Goal: Contribute content

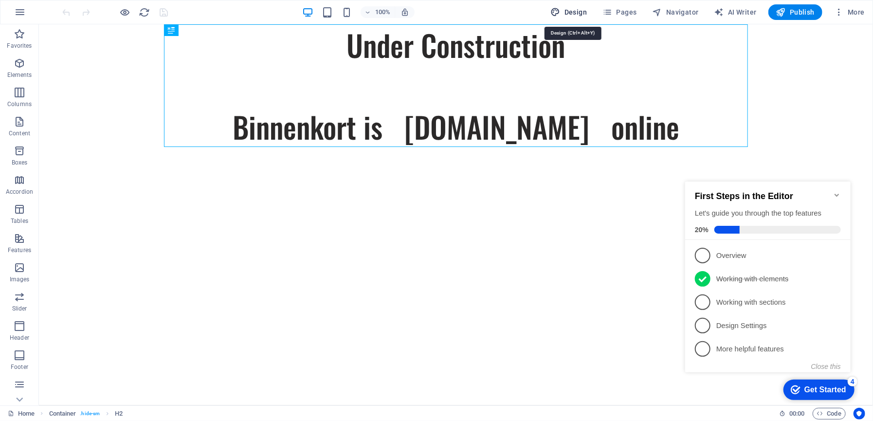
click at [579, 10] on span "Design" at bounding box center [569, 12] width 36 height 10
select select "px"
select select "400"
select select "px"
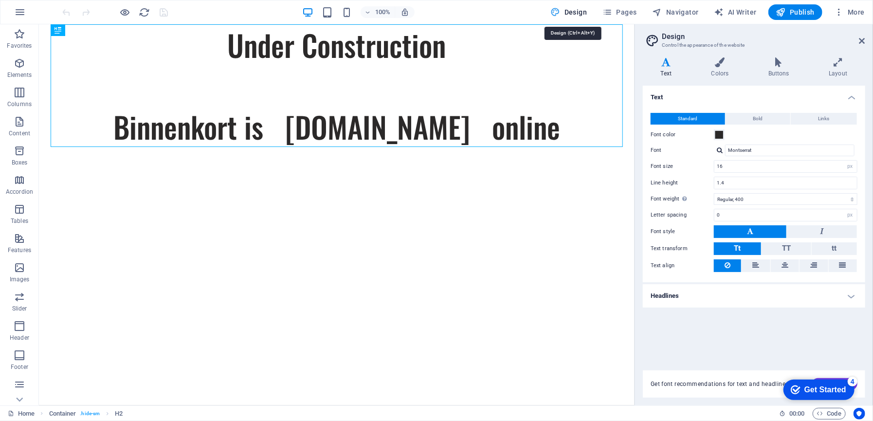
click at [579, 10] on span "Design" at bounding box center [569, 12] width 36 height 10
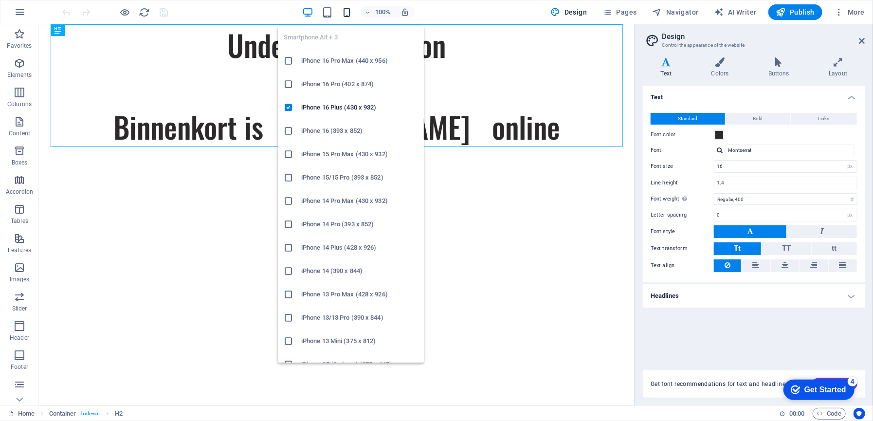
click at [345, 10] on icon "button" at bounding box center [346, 12] width 11 height 11
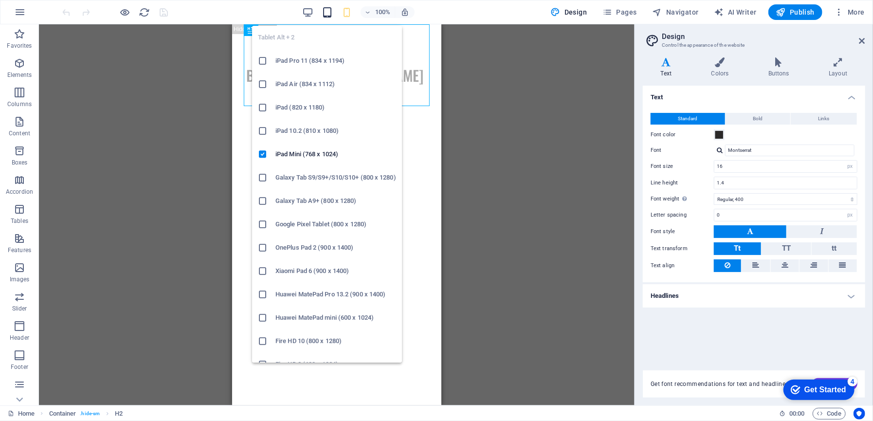
click at [329, 10] on icon "button" at bounding box center [327, 12] width 11 height 11
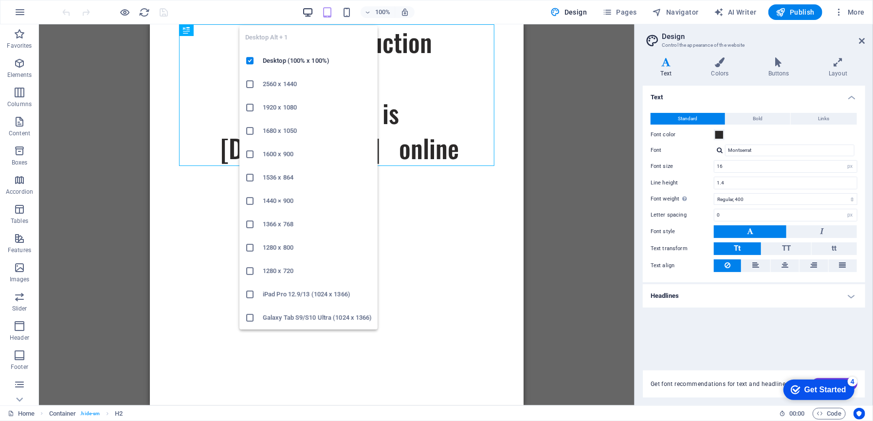
click at [310, 12] on icon "button" at bounding box center [307, 12] width 11 height 11
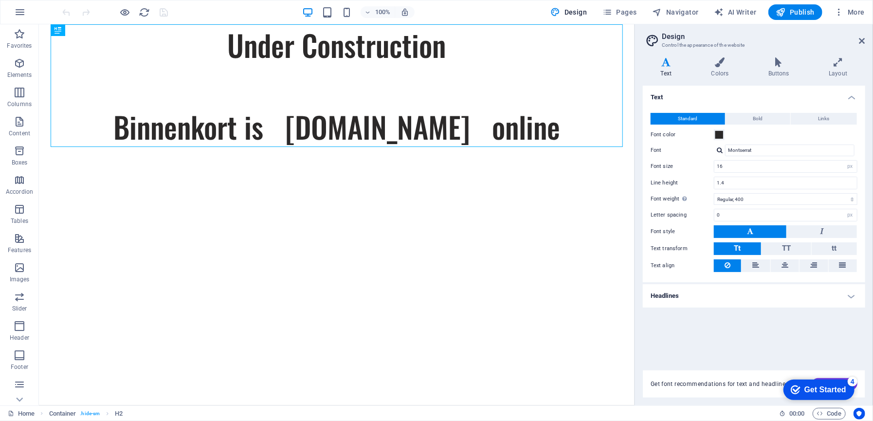
click at [454, 146] on html "Skip to main content Under Construction Binnenkort is [DOMAIN_NAME] online" at bounding box center [336, 85] width 596 height 123
click at [226, 45] on div "Under Construction Binnenkort is [DOMAIN_NAME] online" at bounding box center [336, 85] width 572 height 123
click at [229, 42] on div "Under Construction Binnenkort is [DOMAIN_NAME] online" at bounding box center [336, 85] width 572 height 123
click at [103, 27] on icon at bounding box center [100, 30] width 5 height 10
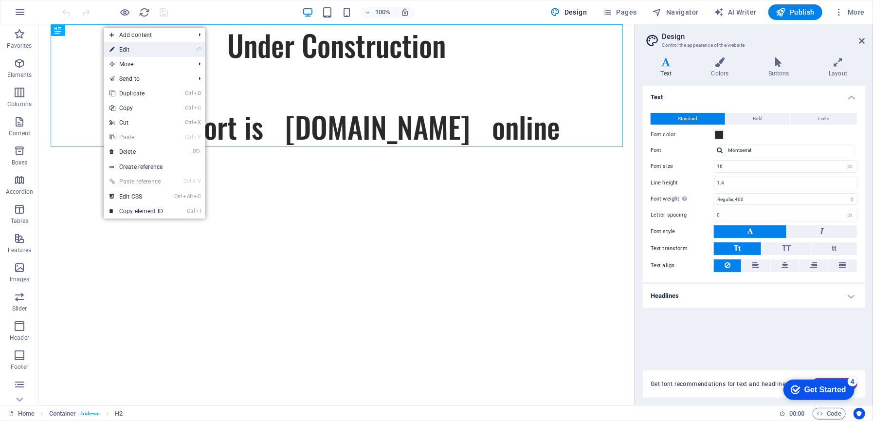
click at [121, 52] on link "⏎ Edit" at bounding box center [136, 49] width 65 height 15
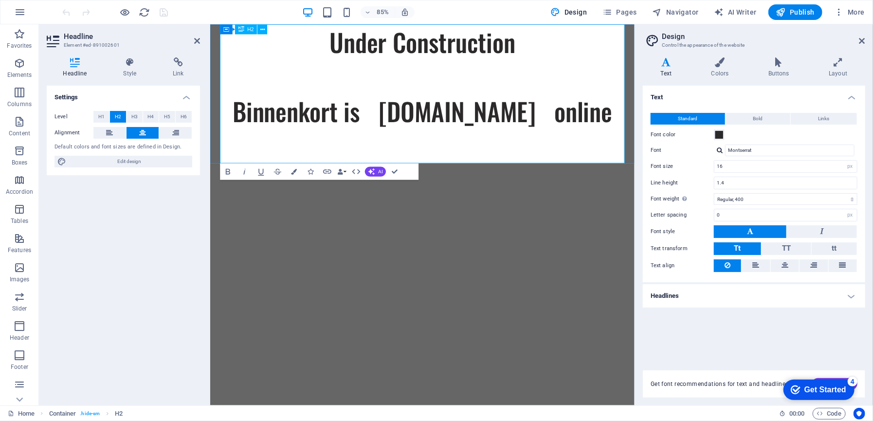
click at [357, 59] on h2 "Under Construction Binnenkort is [DOMAIN_NAME] online" at bounding box center [459, 85] width 476 height 123
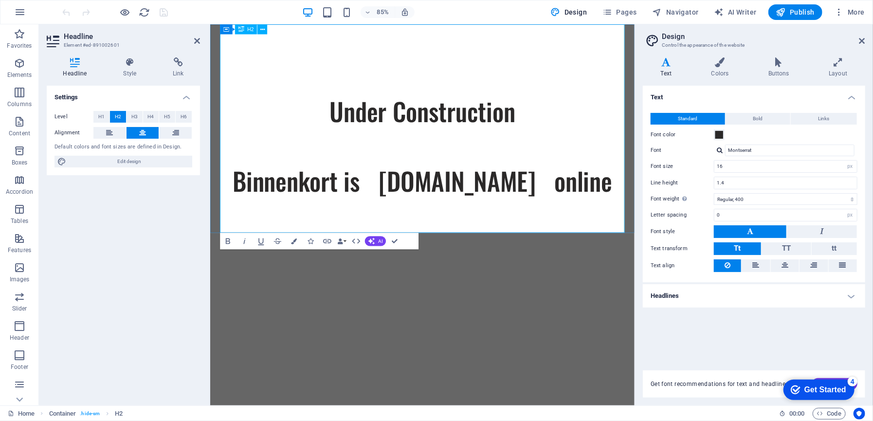
click at [357, 59] on h2 "‌ ‌Under Construction Binnenkort is [DOMAIN_NAME] online" at bounding box center [459, 126] width 476 height 204
click at [200, 43] on icon at bounding box center [197, 41] width 6 height 8
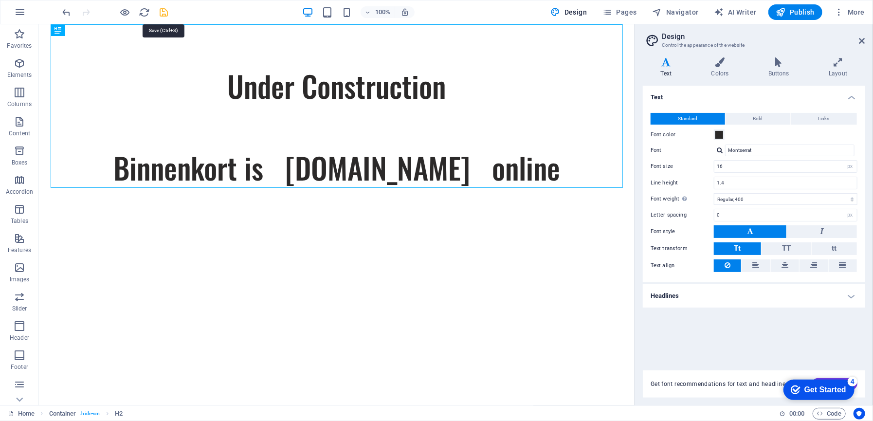
click at [163, 10] on icon "save" at bounding box center [164, 12] width 11 height 11
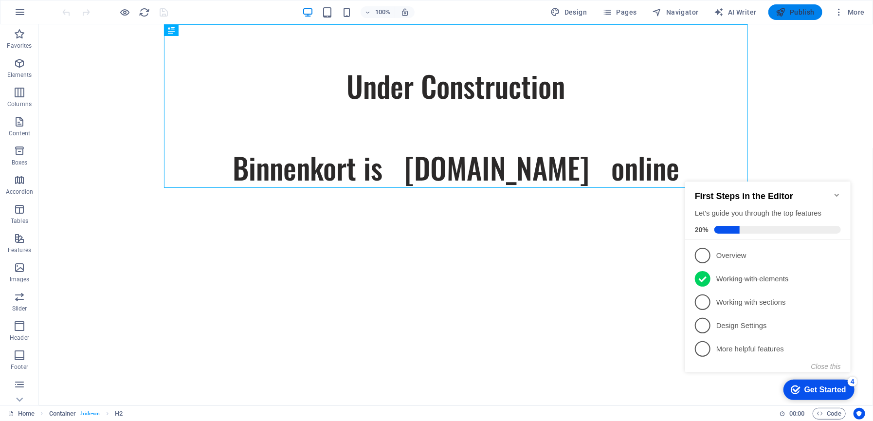
click at [795, 11] on span "Publish" at bounding box center [795, 12] width 38 height 10
